Goal: Find specific page/section: Find specific page/section

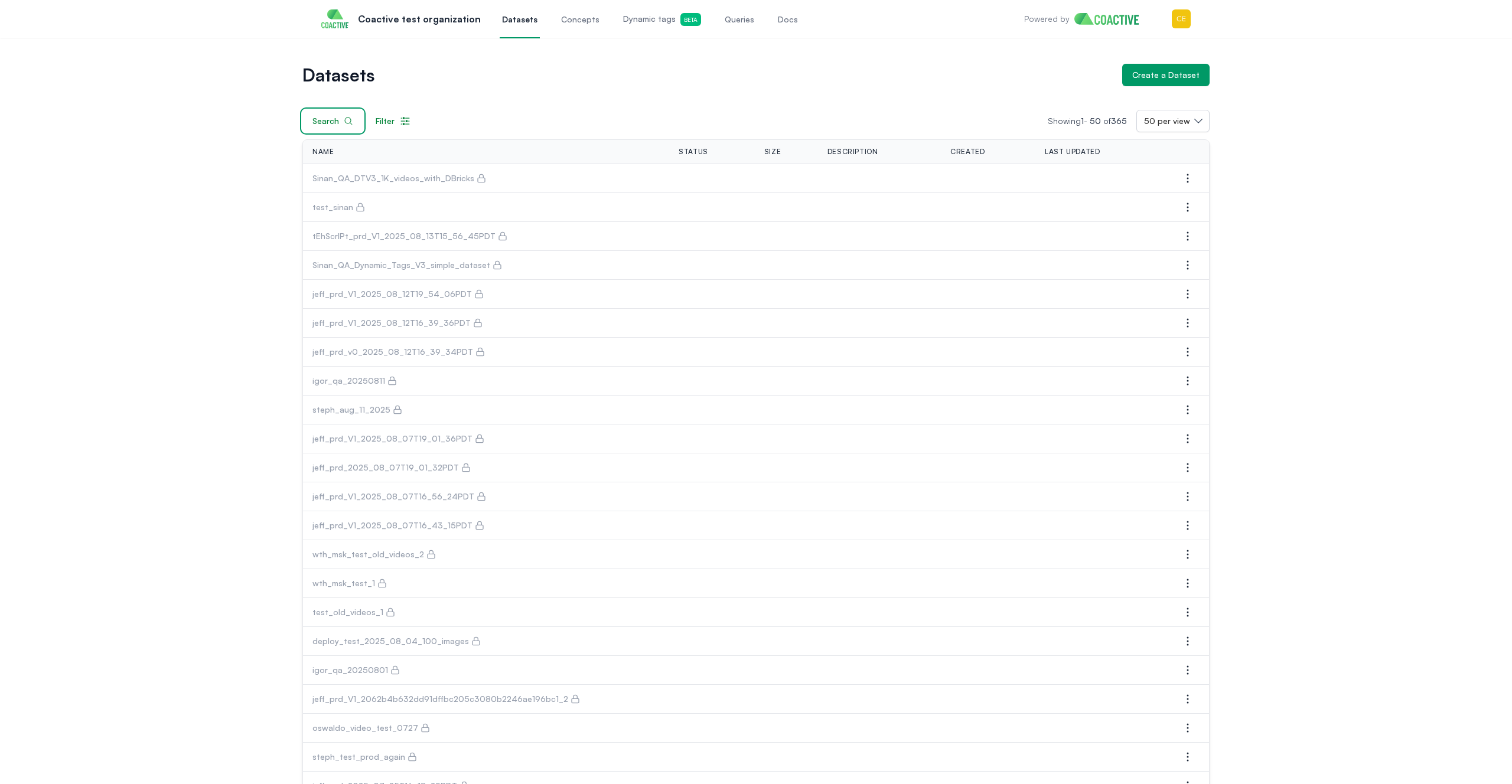
click at [340, 119] on div "Search" at bounding box center [333, 121] width 41 height 11
click at [340, 119] on input "text" at bounding box center [373, 123] width 141 height 22
type input "***"
